Goal: Find contact information: Find contact information

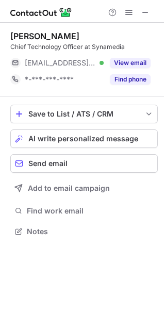
scroll to position [224, 164]
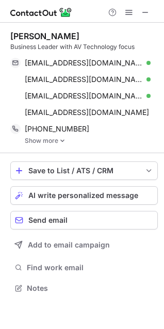
scroll to position [281, 164]
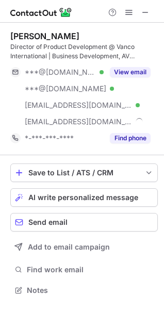
scroll to position [283, 164]
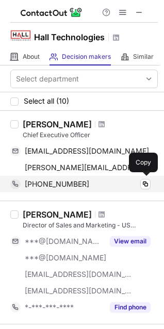
click at [145, 190] on div "+12483904416 Copy" at bounding box center [80, 184] width 140 height 17
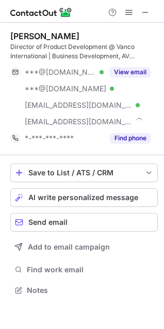
scroll to position [283, 164]
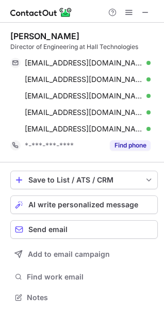
scroll to position [290, 164]
click at [102, 28] on div "Brandon Gramse Director of Engineering at Hall Technologies bgramse@gmail.com V…" at bounding box center [84, 93] width 148 height 140
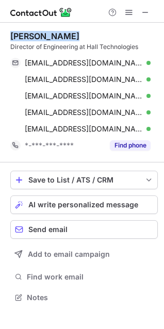
click at [102, 29] on div "Brandon Gramse Director of Engineering at Hall Technologies bgramse@gmail.com V…" at bounding box center [84, 93] width 148 height 140
copy div "Brandon Gramse"
click at [117, 33] on div "Brandon Gramse" at bounding box center [84, 36] width 148 height 10
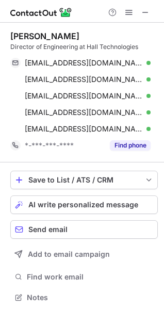
click at [117, 33] on div "Brandon Gramse" at bounding box center [84, 36] width 148 height 10
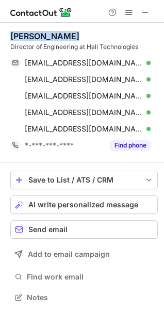
click at [117, 33] on div "Brandon Gramse" at bounding box center [84, 36] width 148 height 10
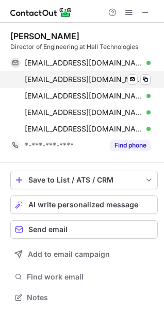
click at [151, 75] on div "agramse1@gmail.com Verified Send email Copy" at bounding box center [80, 79] width 140 height 17
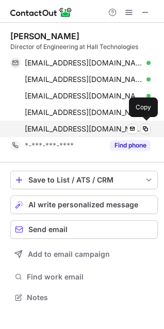
click at [141, 123] on div "bgramse@halltechav.com Verified Send email Copy" at bounding box center [80, 129] width 140 height 17
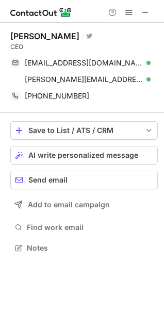
scroll to position [241, 164]
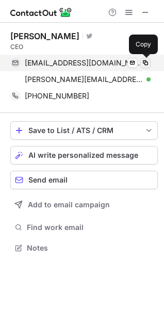
click at [142, 61] on span at bounding box center [145, 63] width 8 height 8
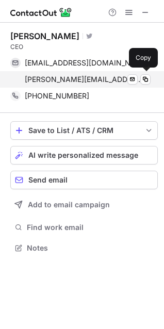
click at [138, 75] on div "ken@myeagle.net Verified" at bounding box center [88, 79] width 126 height 9
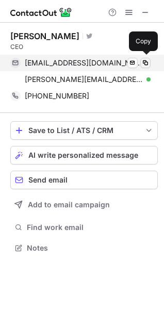
click at [150, 66] on button at bounding box center [145, 63] width 10 height 10
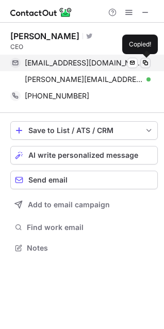
click at [146, 64] on span at bounding box center [145, 63] width 8 height 8
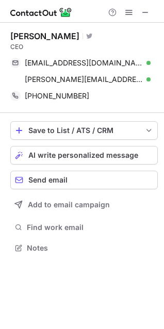
click at [1, 32] on div "Ken Eagle Visit Twitter profile CEO kennetheagle@yahoo.com Verified Send email …" at bounding box center [82, 143] width 164 height 241
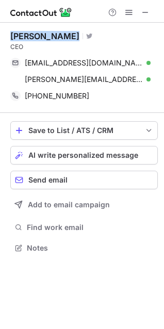
click at [1, 32] on div "Ken Eagle Visit Twitter profile CEO kennetheagle@yahoo.com Verified Send email …" at bounding box center [82, 143] width 164 height 241
copy div "Ken Eagle"
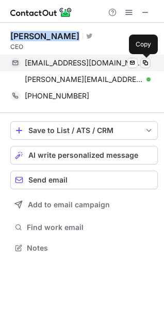
click at [148, 61] on span at bounding box center [145, 63] width 8 height 8
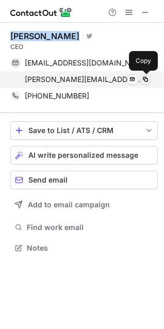
click at [147, 74] on button at bounding box center [145, 79] width 10 height 10
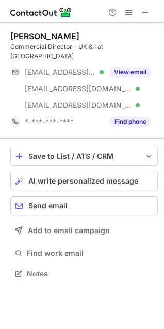
scroll to position [257, 164]
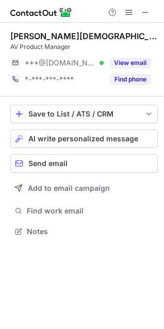
scroll to position [224, 164]
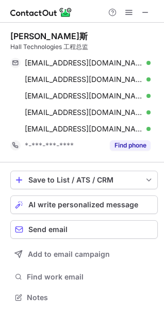
scroll to position [290, 164]
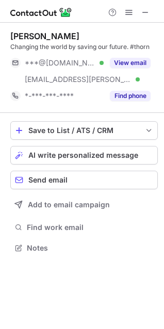
scroll to position [241, 164]
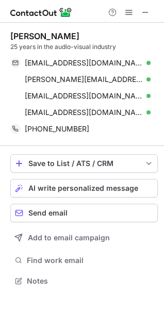
scroll to position [274, 164]
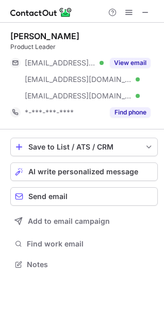
scroll to position [257, 164]
click at [70, 32] on div "Paul Krizan" at bounding box center [84, 36] width 148 height 10
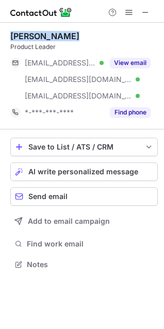
click at [70, 32] on div "Paul Krizan" at bounding box center [84, 36] width 148 height 10
copy div "Paul Krizan"
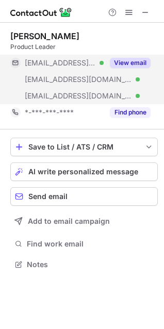
click at [64, 82] on span "***@paulkrizan.com" at bounding box center [78, 79] width 107 height 9
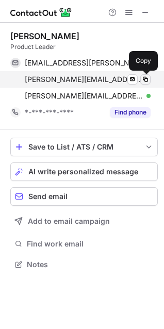
click at [149, 79] on span at bounding box center [145, 79] width 8 height 8
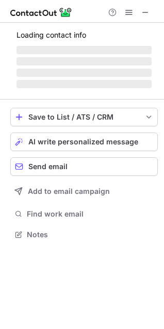
scroll to position [257, 164]
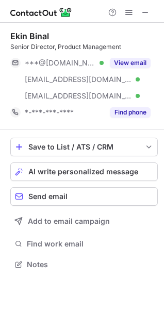
click at [57, 31] on div "Ekin Binal" at bounding box center [84, 36] width 148 height 10
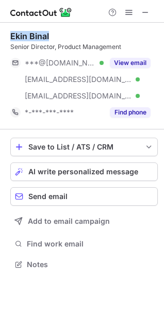
click at [57, 31] on div "Ekin Binal" at bounding box center [84, 36] width 148 height 10
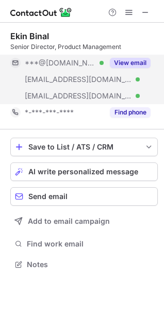
click at [77, 73] on div "***@alum.rpi.edu Verified" at bounding box center [56, 79] width 93 height 17
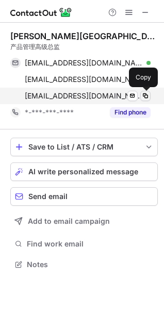
click at [146, 97] on span at bounding box center [145, 96] width 8 height 8
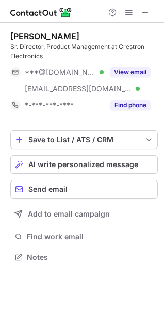
scroll to position [250, 164]
click at [85, 40] on div "[PERSON_NAME]" at bounding box center [84, 36] width 148 height 10
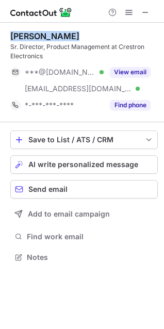
click at [85, 40] on div "[PERSON_NAME]" at bounding box center [84, 36] width 148 height 10
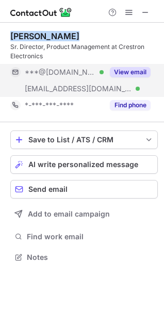
copy div "[PERSON_NAME]"
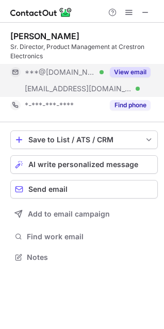
click at [58, 73] on span "***@[DOMAIN_NAME]" at bounding box center [60, 72] width 71 height 9
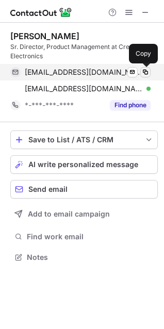
click at [147, 72] on span at bounding box center [145, 72] width 8 height 8
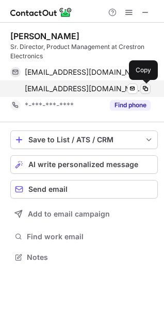
click at [147, 88] on span at bounding box center [145, 89] width 8 height 8
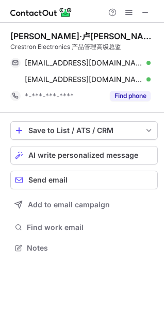
scroll to position [241, 164]
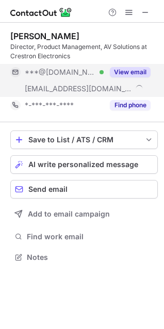
scroll to position [250, 164]
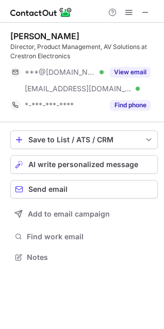
click at [98, 37] on div "Delix Alex" at bounding box center [84, 36] width 148 height 10
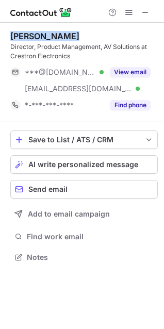
click at [98, 37] on div "Delix Alex" at bounding box center [84, 36] width 148 height 10
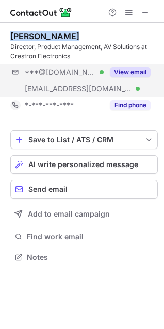
copy div "Delix Alex"
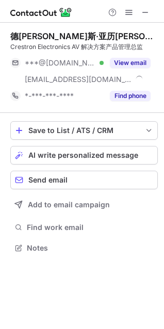
scroll to position [241, 164]
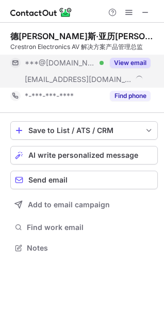
click at [81, 74] on div "***@crestron.com" at bounding box center [56, 79] width 93 height 17
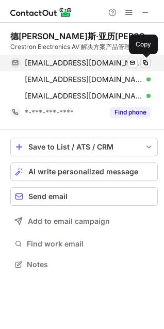
click at [149, 61] on span at bounding box center [145, 63] width 8 height 8
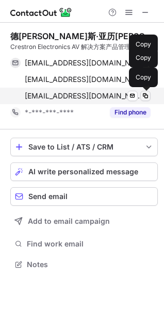
click at [147, 95] on span at bounding box center [145, 96] width 8 height 8
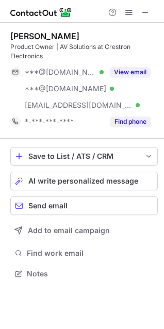
scroll to position [267, 164]
click at [88, 37] on div "Arun Thomas" at bounding box center [84, 36] width 148 height 10
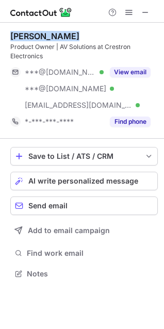
click at [88, 37] on div "Arun Thomas" at bounding box center [84, 36] width 148 height 10
copy div "Arun Thomas"
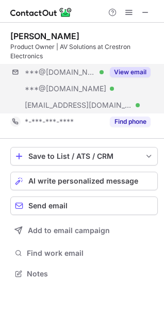
click at [108, 99] on div "***@gmail.com Verified ***@aol.com Verified ***@crestron.com Verified View email" at bounding box center [84, 89] width 148 height 50
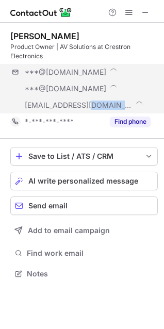
click at [108, 99] on div "***@crestron.com" at bounding box center [80, 105] width 140 height 17
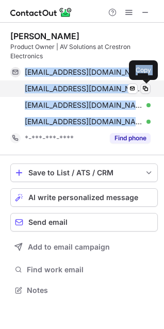
click at [146, 89] on span at bounding box center [145, 89] width 8 height 8
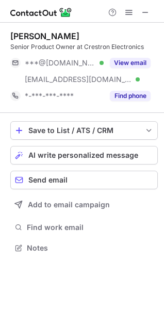
scroll to position [241, 164]
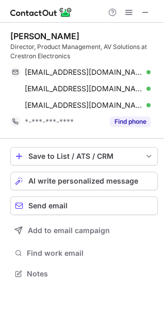
scroll to position [267, 164]
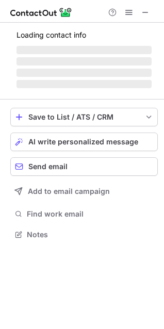
scroll to position [250, 164]
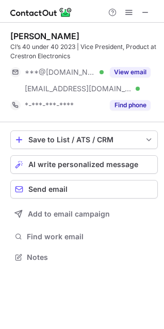
click at [67, 33] on div "[PERSON_NAME]" at bounding box center [84, 36] width 148 height 10
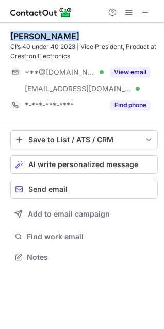
click at [67, 33] on div "[PERSON_NAME]" at bounding box center [84, 36] width 148 height 10
copy div "[PERSON_NAME]"
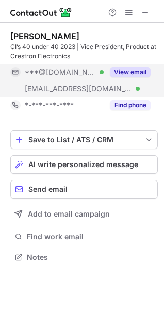
click at [60, 88] on span "***@crestron.com" at bounding box center [78, 88] width 107 height 9
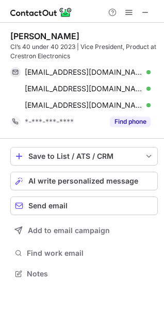
scroll to position [267, 164]
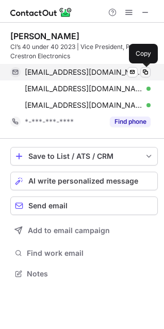
click at [148, 69] on span at bounding box center [145, 72] width 8 height 8
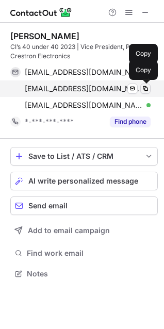
click at [148, 90] on span at bounding box center [145, 89] width 8 height 8
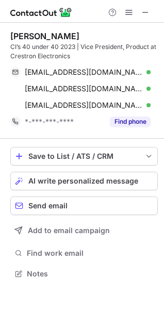
scroll to position [267, 164]
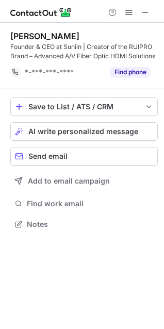
scroll to position [217, 164]
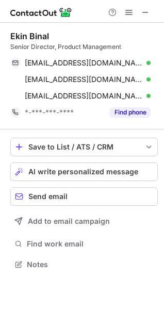
scroll to position [257, 164]
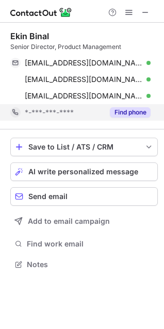
click at [83, 105] on div "*-***-***-****" at bounding box center [56, 112] width 93 height 17
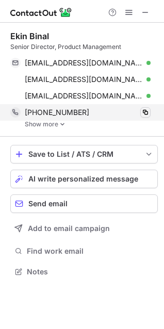
scroll to position [264, 164]
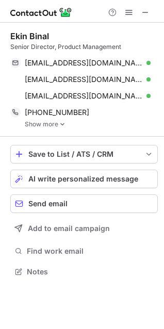
click at [68, 123] on link "Show more" at bounding box center [91, 124] width 133 height 7
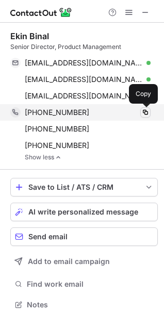
click at [145, 113] on span at bounding box center [145, 112] width 8 height 8
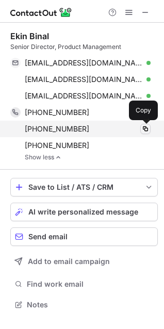
click at [142, 130] on span at bounding box center [145, 129] width 8 height 8
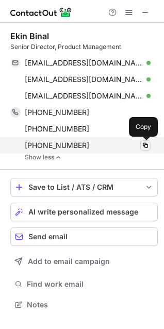
click at [146, 148] on span at bounding box center [145, 145] width 8 height 8
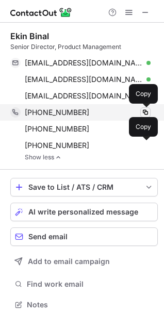
click at [148, 116] on span at bounding box center [145, 112] width 8 height 8
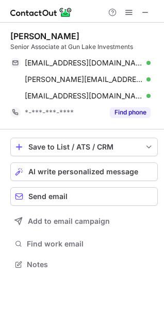
scroll to position [257, 164]
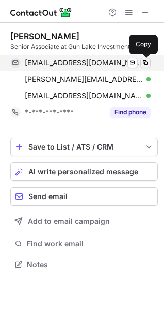
click at [149, 65] on span at bounding box center [145, 63] width 8 height 8
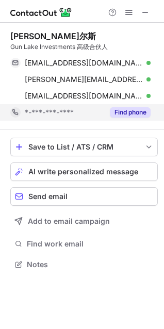
click at [125, 111] on button "Find phone" at bounding box center [130, 112] width 41 height 10
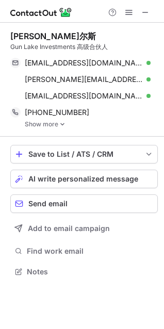
click at [55, 122] on link "Show more" at bounding box center [91, 124] width 133 height 7
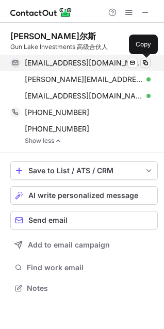
click at [146, 61] on span at bounding box center [145, 63] width 8 height 8
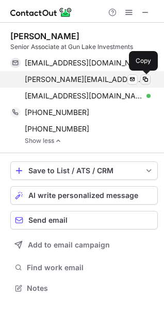
click at [149, 78] on span at bounding box center [145, 79] width 8 height 8
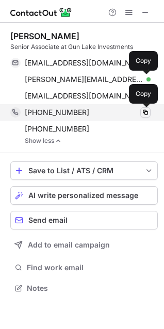
click at [147, 114] on span at bounding box center [145, 112] width 8 height 8
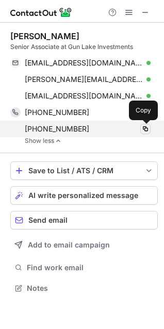
click at [145, 131] on span at bounding box center [145, 129] width 8 height 8
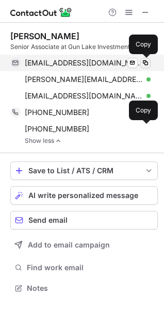
click at [145, 62] on span at bounding box center [145, 63] width 8 height 8
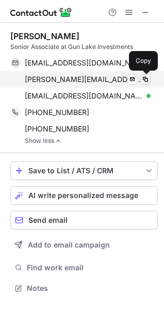
click at [147, 75] on span at bounding box center [145, 79] width 8 height 8
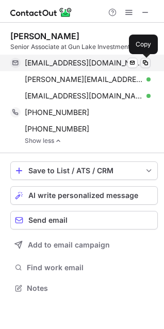
click at [148, 64] on span at bounding box center [145, 63] width 8 height 8
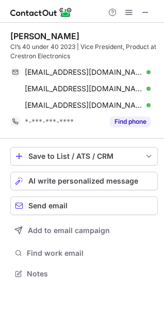
scroll to position [267, 164]
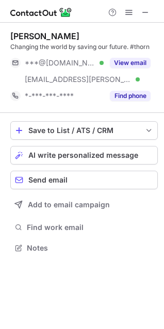
scroll to position [241, 164]
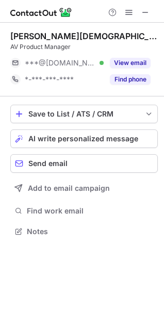
scroll to position [224, 164]
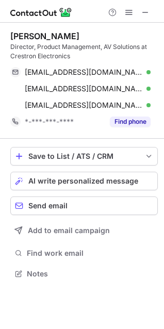
scroll to position [267, 164]
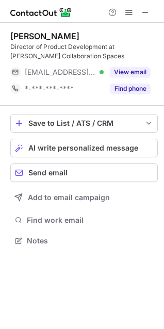
scroll to position [233, 164]
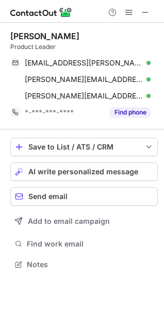
scroll to position [257, 164]
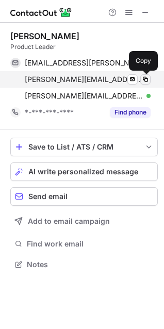
click at [145, 77] on span at bounding box center [145, 79] width 8 height 8
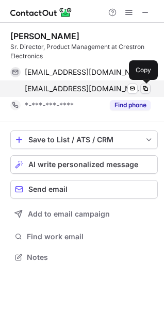
scroll to position [250, 164]
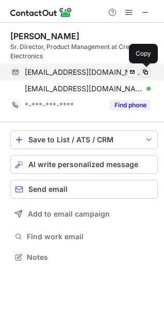
click at [146, 71] on span at bounding box center [145, 72] width 8 height 8
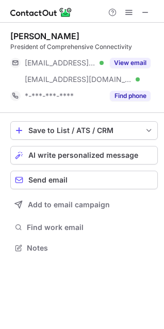
scroll to position [241, 164]
click at [90, 37] on div "[PERSON_NAME]" at bounding box center [84, 36] width 148 height 10
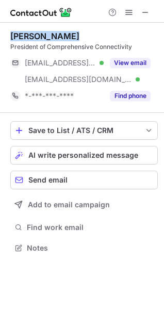
click at [90, 37] on div "[PERSON_NAME]" at bounding box center [84, 36] width 148 height 10
copy div "[PERSON_NAME]"
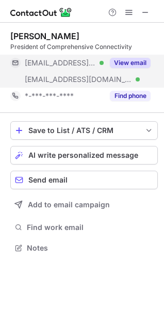
click at [71, 59] on span "[EMAIL_ADDRESS][DOMAIN_NAME]" at bounding box center [60, 62] width 71 height 9
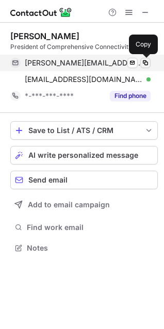
click at [150, 62] on button at bounding box center [145, 63] width 10 height 10
click at [146, 61] on span at bounding box center [145, 63] width 8 height 8
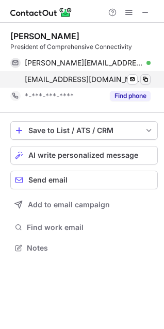
click at [147, 77] on span at bounding box center [145, 79] width 8 height 8
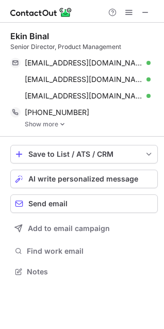
scroll to position [264, 164]
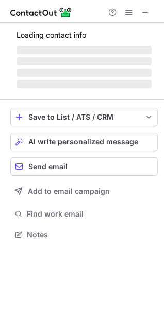
scroll to position [241, 164]
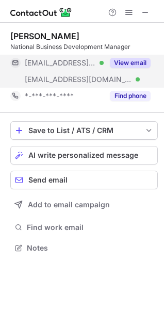
click at [67, 67] on span "[EMAIL_ADDRESS][DOMAIN_NAME]" at bounding box center [60, 62] width 71 height 9
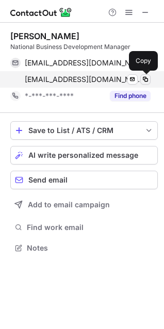
click at [149, 81] on span at bounding box center [145, 79] width 8 height 8
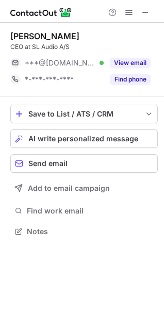
scroll to position [5, 5]
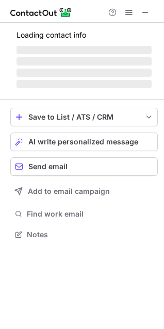
scroll to position [241, 164]
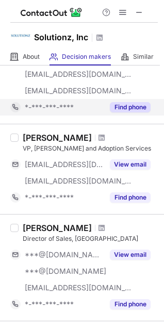
scroll to position [46, 0]
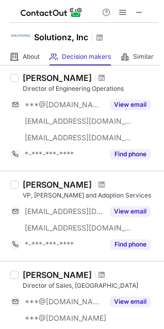
click at [95, 77] on div at bounding box center [102, 78] width 14 height 6
click at [99, 76] on span at bounding box center [102, 78] width 6 height 8
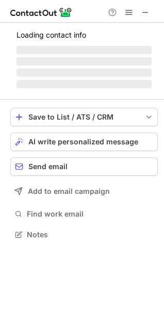
scroll to position [257, 164]
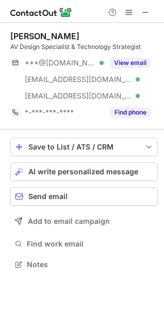
click at [116, 32] on div "[PERSON_NAME]" at bounding box center [84, 36] width 148 height 10
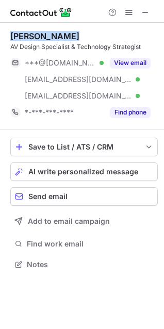
click at [116, 32] on div "[PERSON_NAME]" at bounding box center [84, 36] width 148 height 10
copy div "[PERSON_NAME]"
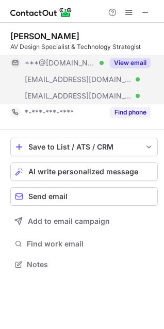
click at [81, 72] on div "[EMAIL_ADDRESS][DOMAIN_NAME] Verified" at bounding box center [56, 79] width 93 height 17
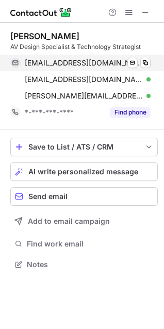
click at [151, 61] on div "[EMAIL_ADDRESS][DOMAIN_NAME] Verified Send email Copy" at bounding box center [80, 63] width 140 height 17
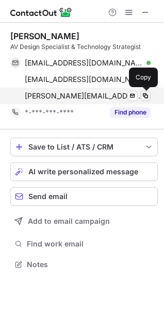
click at [144, 95] on span at bounding box center [145, 96] width 8 height 8
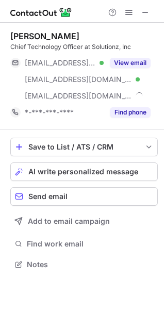
scroll to position [257, 164]
click at [87, 35] on div "[PERSON_NAME]" at bounding box center [84, 36] width 148 height 10
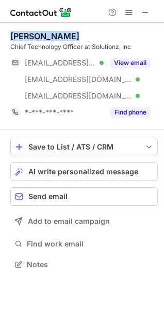
click at [87, 35] on div "[PERSON_NAME]" at bounding box center [84, 36] width 148 height 10
copy div "[PERSON_NAME]"
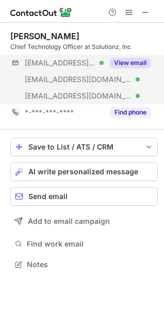
click at [116, 83] on div "[EMAIL_ADDRESS][DOMAIN_NAME] Verified [EMAIL_ADDRESS][DOMAIN_NAME] Verified [EM…" at bounding box center [84, 80] width 148 height 50
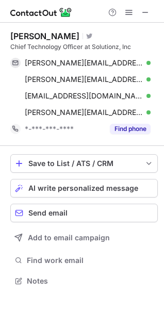
scroll to position [274, 164]
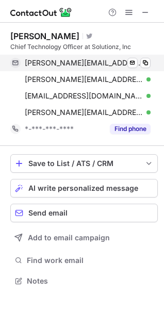
click at [151, 60] on div "[PERSON_NAME][EMAIL_ADDRESS][DOMAIN_NAME] Verified Send email Copy" at bounding box center [80, 63] width 140 height 17
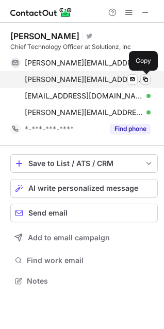
click at [142, 77] on span at bounding box center [145, 79] width 8 height 8
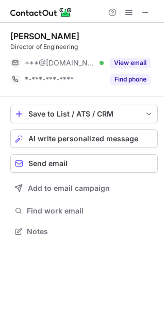
scroll to position [224, 164]
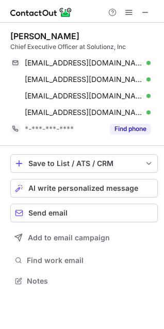
scroll to position [274, 164]
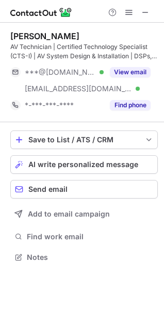
scroll to position [250, 164]
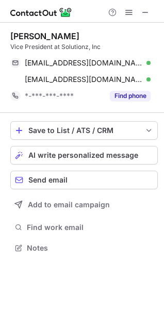
scroll to position [241, 164]
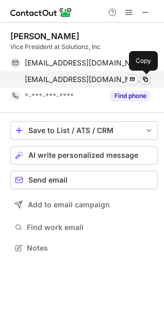
click at [147, 78] on span at bounding box center [145, 79] width 8 height 8
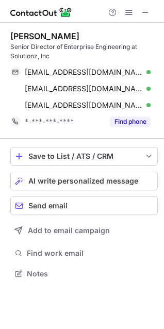
scroll to position [267, 164]
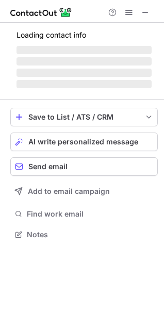
scroll to position [241, 164]
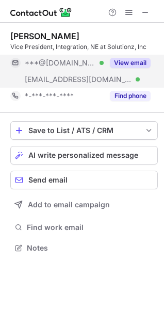
click at [84, 77] on span "[EMAIL_ADDRESS][DOMAIN_NAME]" at bounding box center [78, 79] width 107 height 9
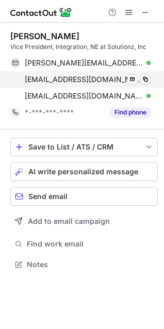
click at [151, 78] on div "jpomante@solutionzinc.com Verified Send email Copy" at bounding box center [80, 79] width 140 height 17
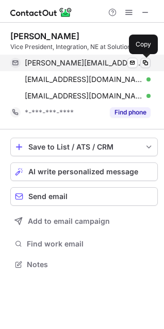
click at [147, 60] on span at bounding box center [145, 63] width 8 height 8
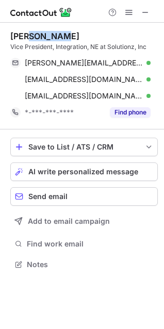
drag, startPoint x: 66, startPoint y: 29, endPoint x: 28, endPoint y: 35, distance: 37.6
click at [28, 35] on div "Jay Pomante Vice President, Integration, NE at Solutionz, Inc jay.pomante@iclou…" at bounding box center [84, 76] width 148 height 107
copy div "Pomante"
click at [83, 36] on div "Jay Pomante" at bounding box center [84, 36] width 148 height 10
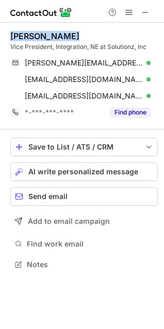
click at [83, 36] on div "Jay Pomante" at bounding box center [84, 36] width 148 height 10
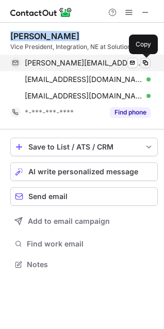
click at [143, 61] on span at bounding box center [145, 63] width 8 height 8
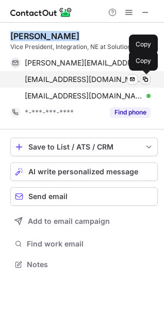
click at [146, 80] on span at bounding box center [145, 79] width 8 height 8
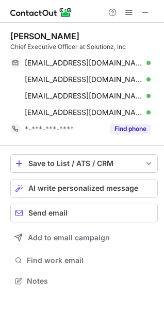
scroll to position [274, 164]
click at [82, 37] on div "Bill Warnick" at bounding box center [84, 36] width 148 height 10
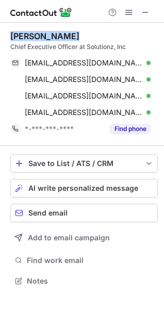
click at [82, 37] on div "Bill Warnick" at bounding box center [84, 36] width 148 height 10
copy div "Bill Warnick"
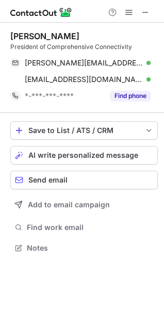
scroll to position [241, 164]
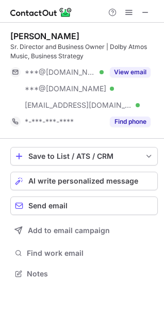
scroll to position [267, 164]
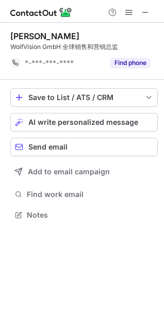
scroll to position [5, 5]
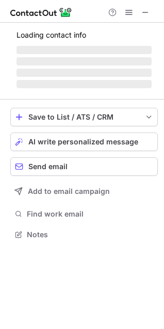
scroll to position [241, 164]
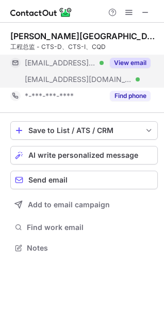
click at [93, 73] on div "[EMAIL_ADDRESS][DOMAIN_NAME] Verified" at bounding box center [56, 79] width 93 height 17
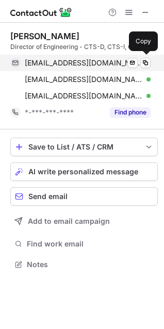
scroll to position [257, 164]
click at [147, 60] on span at bounding box center [145, 63] width 8 height 8
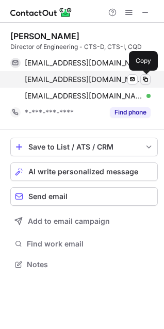
click at [146, 82] on span at bounding box center [145, 79] width 8 height 8
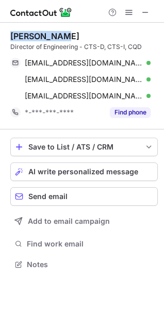
drag, startPoint x: 11, startPoint y: 39, endPoint x: 58, endPoint y: 36, distance: 47.6
click at [58, 36] on div "Christopher Koehler" at bounding box center [44, 36] width 69 height 10
copy div "Christopher"
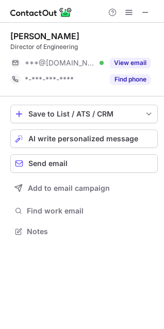
scroll to position [224, 164]
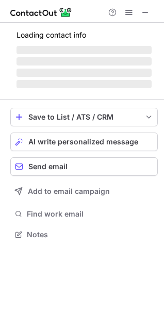
scroll to position [5, 5]
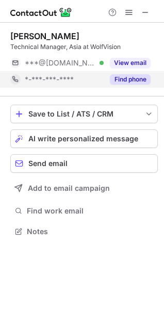
click at [55, 81] on span "*-***-***-****" at bounding box center [49, 79] width 49 height 9
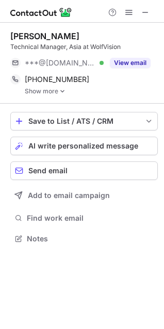
click at [54, 92] on link "Show more" at bounding box center [91, 91] width 133 height 7
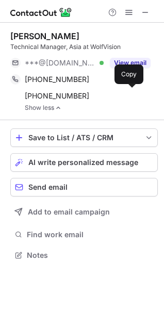
scroll to position [248, 164]
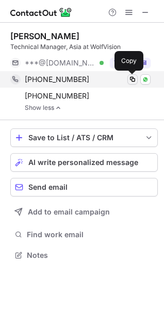
click at [130, 79] on span at bounding box center [133, 79] width 8 height 8
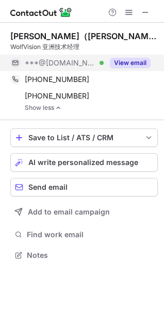
click at [138, 66] on button "View email" at bounding box center [130, 63] width 41 height 10
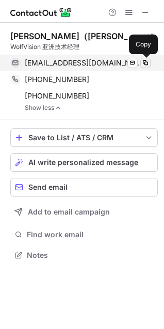
click at [147, 63] on span at bounding box center [145, 63] width 8 height 8
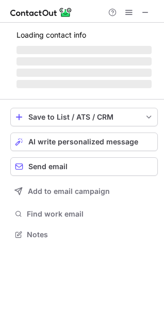
scroll to position [233, 164]
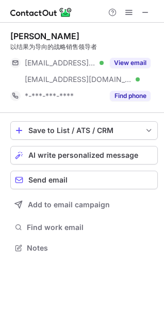
scroll to position [241, 164]
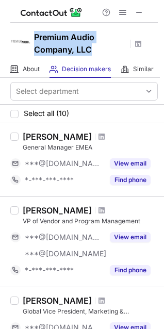
drag, startPoint x: 93, startPoint y: 49, endPoint x: 34, endPoint y: 35, distance: 61.5
click at [33, 35] on div "Premium Audio Company, LLC" at bounding box center [82, 42] width 164 height 38
copy h1 "Premium Audio Company, LLC"
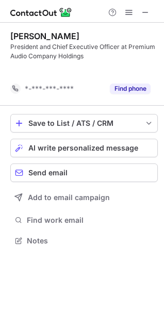
scroll to position [217, 164]
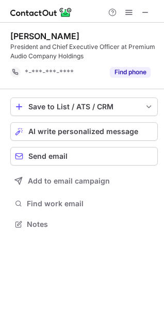
click at [66, 31] on div "Paul Jacobs" at bounding box center [84, 36] width 148 height 10
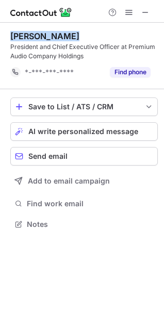
click at [66, 31] on div "Paul Jacobs" at bounding box center [84, 36] width 148 height 10
copy div "Paul Jacobs"
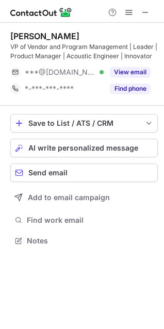
scroll to position [233, 164]
click at [87, 36] on div "Andre LaRouche" at bounding box center [84, 36] width 148 height 10
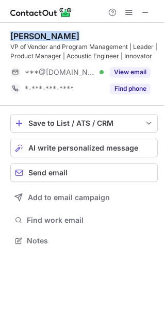
click at [87, 36] on div "Andre LaRouche" at bounding box center [84, 36] width 148 height 10
copy div "Andre LaRouche"
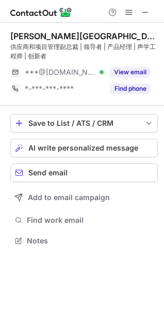
click at [130, 59] on div "供应商和项目管理副总裁 | 领导者 | 产品经理 | 声学工程师 | 创新者" at bounding box center [84, 51] width 148 height 19
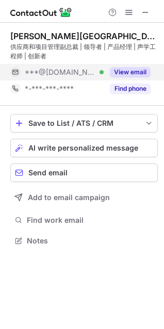
click at [131, 67] on button "View email" at bounding box center [130, 72] width 41 height 10
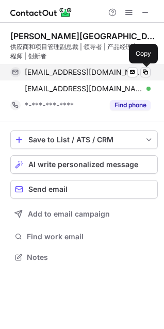
scroll to position [250, 164]
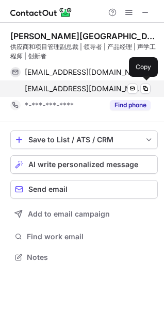
click at [147, 82] on div "lakeinfront@gmail.com Verified Send email Copy" at bounding box center [80, 89] width 140 height 17
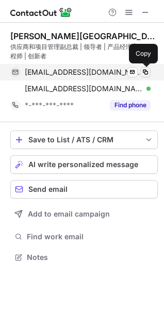
click at [148, 72] on span at bounding box center [145, 72] width 8 height 8
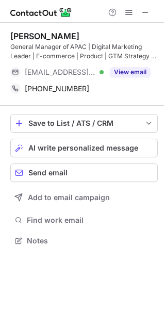
scroll to position [233, 164]
click at [104, 33] on div "[PERSON_NAME]" at bounding box center [84, 36] width 148 height 10
click at [104, 33] on div "Chuck Chen" at bounding box center [84, 36] width 148 height 10
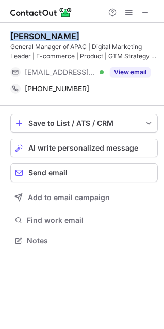
click at [104, 33] on div "Chuck Chen" at bounding box center [84, 36] width 148 height 10
copy div "Chuck Chen"
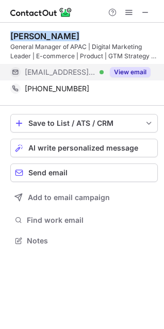
click at [118, 70] on button "View email" at bounding box center [130, 72] width 41 height 10
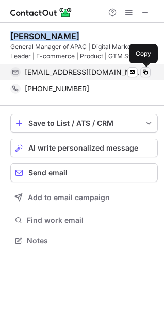
click at [147, 72] on span at bounding box center [145, 72] width 8 height 8
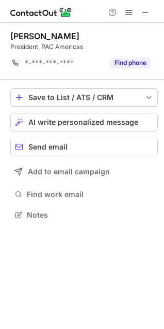
scroll to position [5, 5]
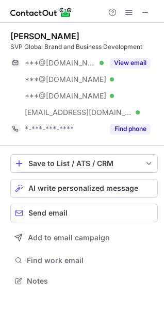
scroll to position [274, 164]
click at [102, 34] on div "[PERSON_NAME]" at bounding box center [84, 36] width 148 height 10
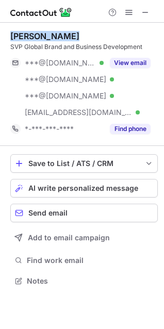
click at [102, 34] on div "[PERSON_NAME]" at bounding box center [84, 36] width 148 height 10
copy div "[PERSON_NAME]"
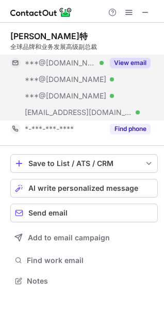
click at [71, 63] on span "***@[DOMAIN_NAME]" at bounding box center [60, 62] width 71 height 9
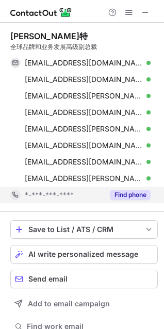
click at [95, 197] on div "*-***-***-****" at bounding box center [64, 194] width 79 height 9
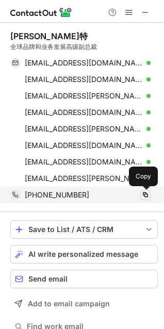
click at [142, 193] on span at bounding box center [145, 195] width 8 height 8
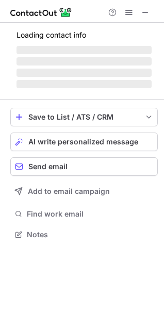
scroll to position [233, 164]
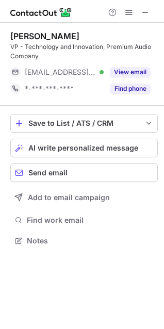
click at [73, 35] on div "Matt Spitznagle" at bounding box center [84, 36] width 148 height 10
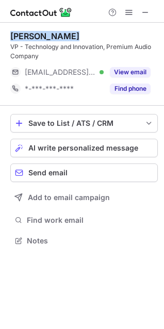
click at [73, 35] on div "Matt Spitznagle" at bounding box center [84, 36] width 148 height 10
copy div "Matt Spitznagle"
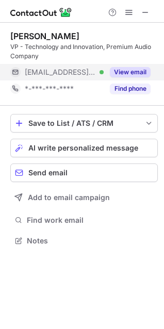
click at [85, 73] on div "***@klipsch.com Verified" at bounding box center [64, 72] width 79 height 9
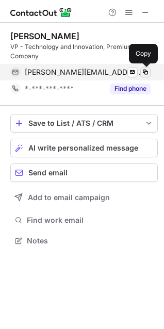
click at [149, 71] on span at bounding box center [145, 72] width 8 height 8
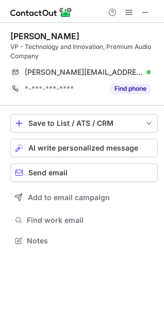
scroll to position [5, 5]
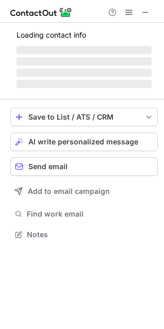
scroll to position [250, 164]
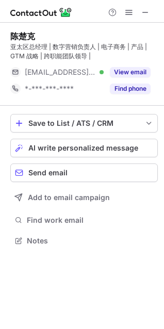
scroll to position [233, 164]
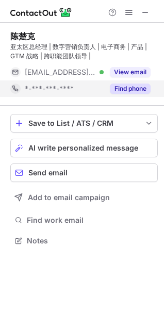
click at [76, 86] on div "*-***-***-****" at bounding box center [64, 88] width 79 height 9
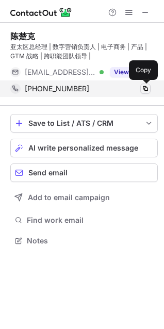
click at [144, 90] on span at bounding box center [145, 89] width 8 height 8
click at [143, 92] on span at bounding box center [145, 89] width 8 height 8
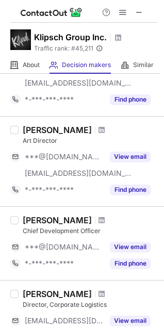
scroll to position [93, 0]
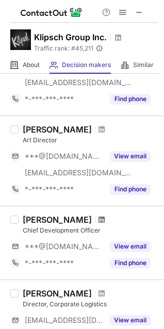
click at [99, 219] on span at bounding box center [102, 220] width 6 height 8
